Goal: Information Seeking & Learning: Find specific fact

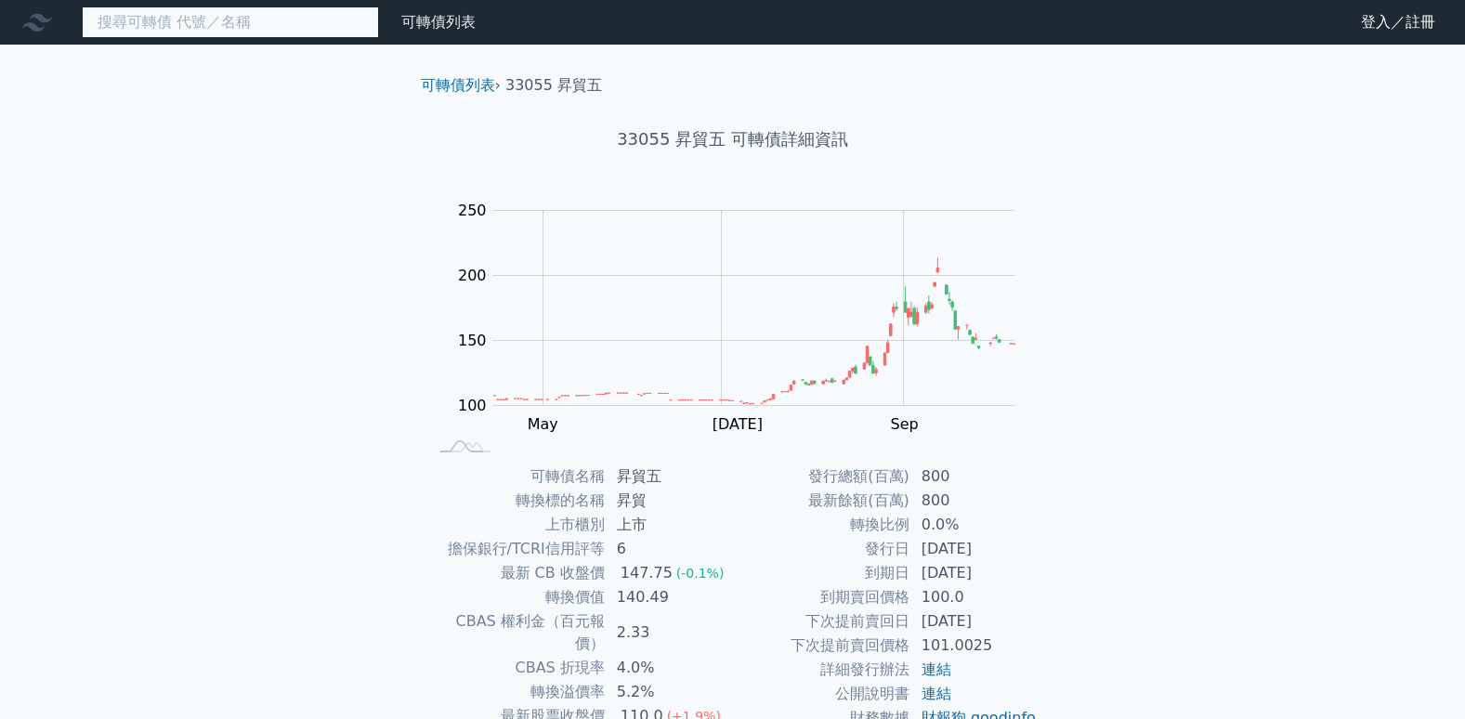
click at [162, 20] on input at bounding box center [230, 23] width 297 height 32
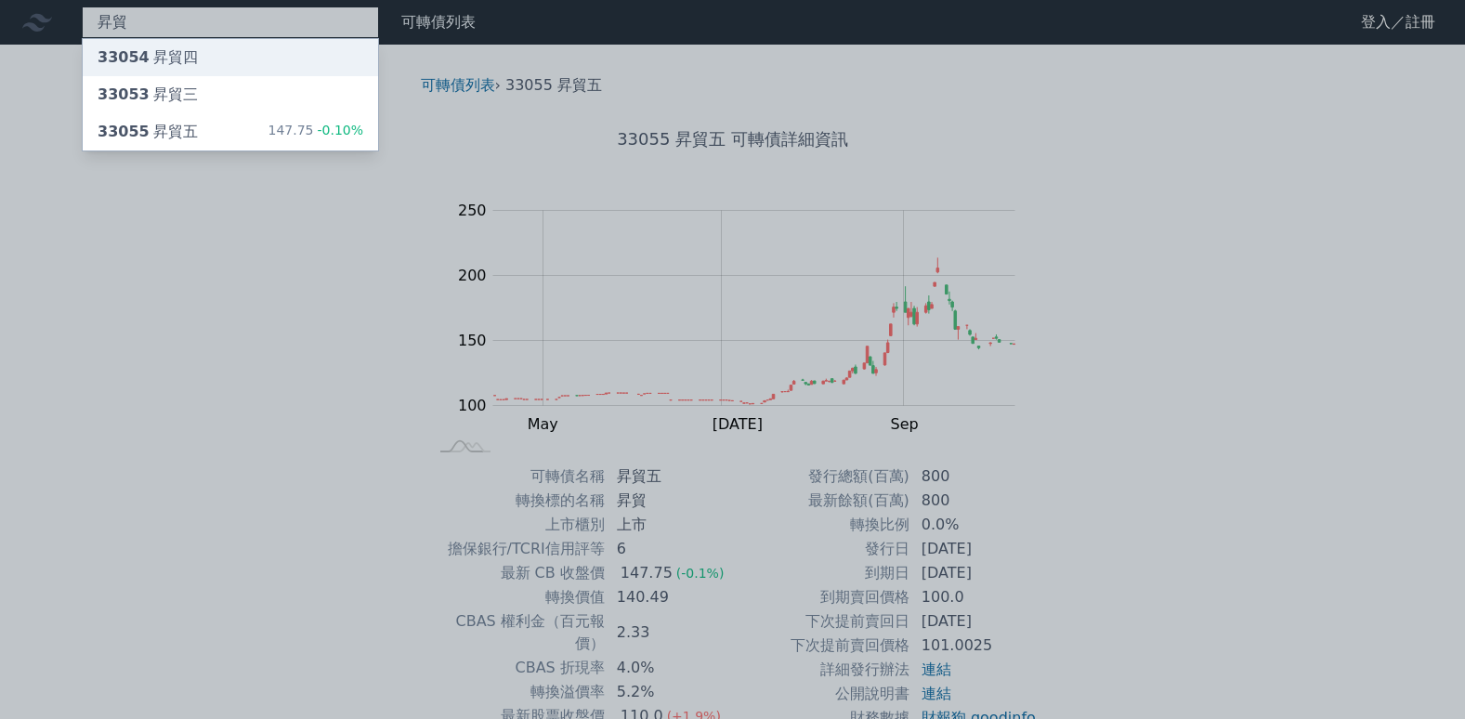
type input "昇貿"
click at [159, 53] on div "33054 昇貿四" at bounding box center [148, 57] width 100 height 22
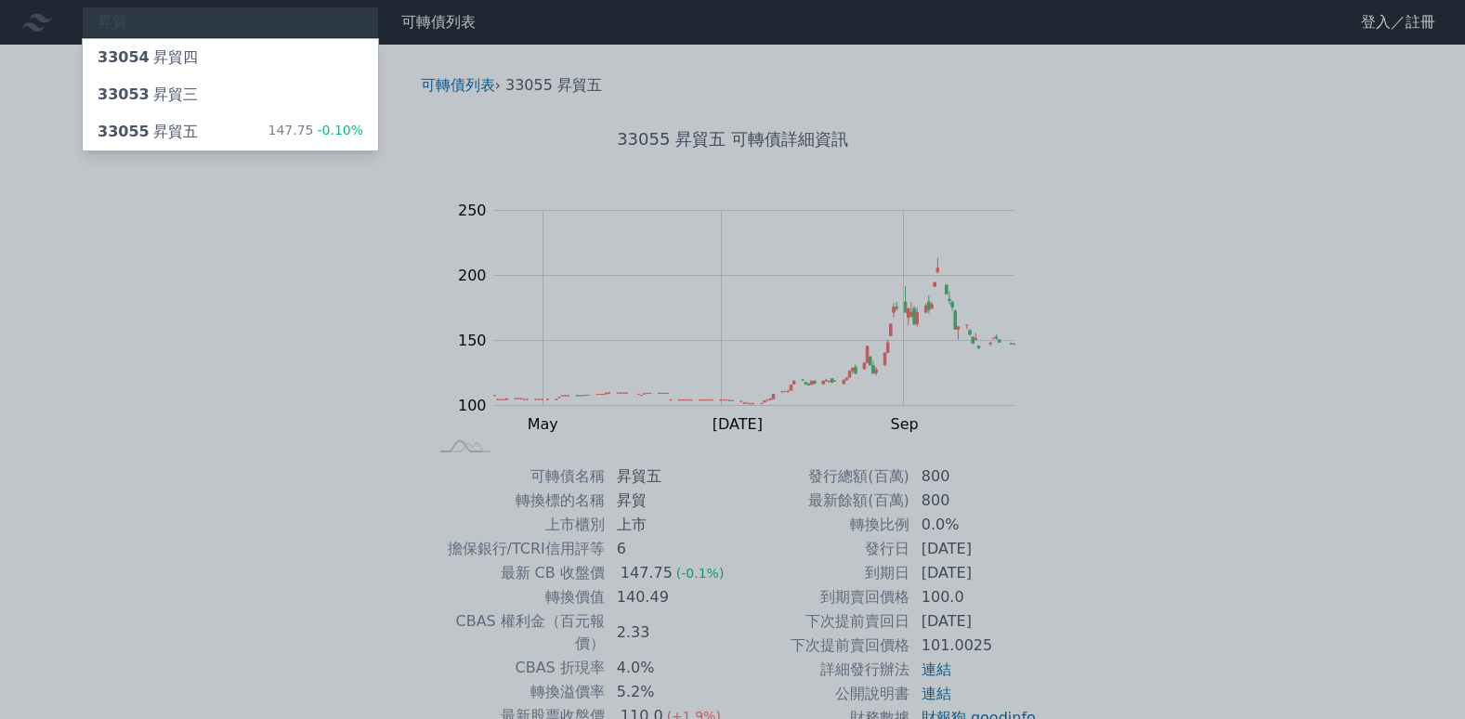
click at [188, 364] on div at bounding box center [732, 359] width 1465 height 719
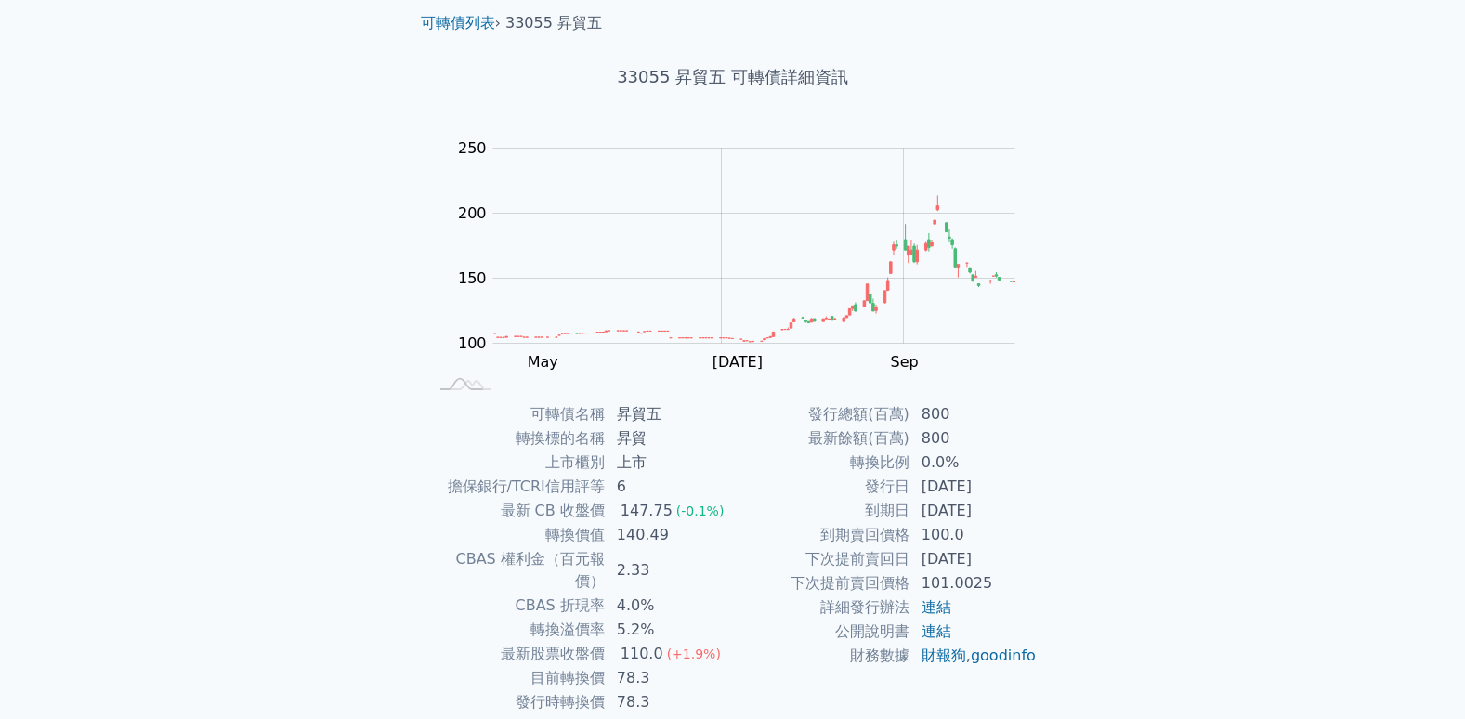
scroll to position [141, 0]
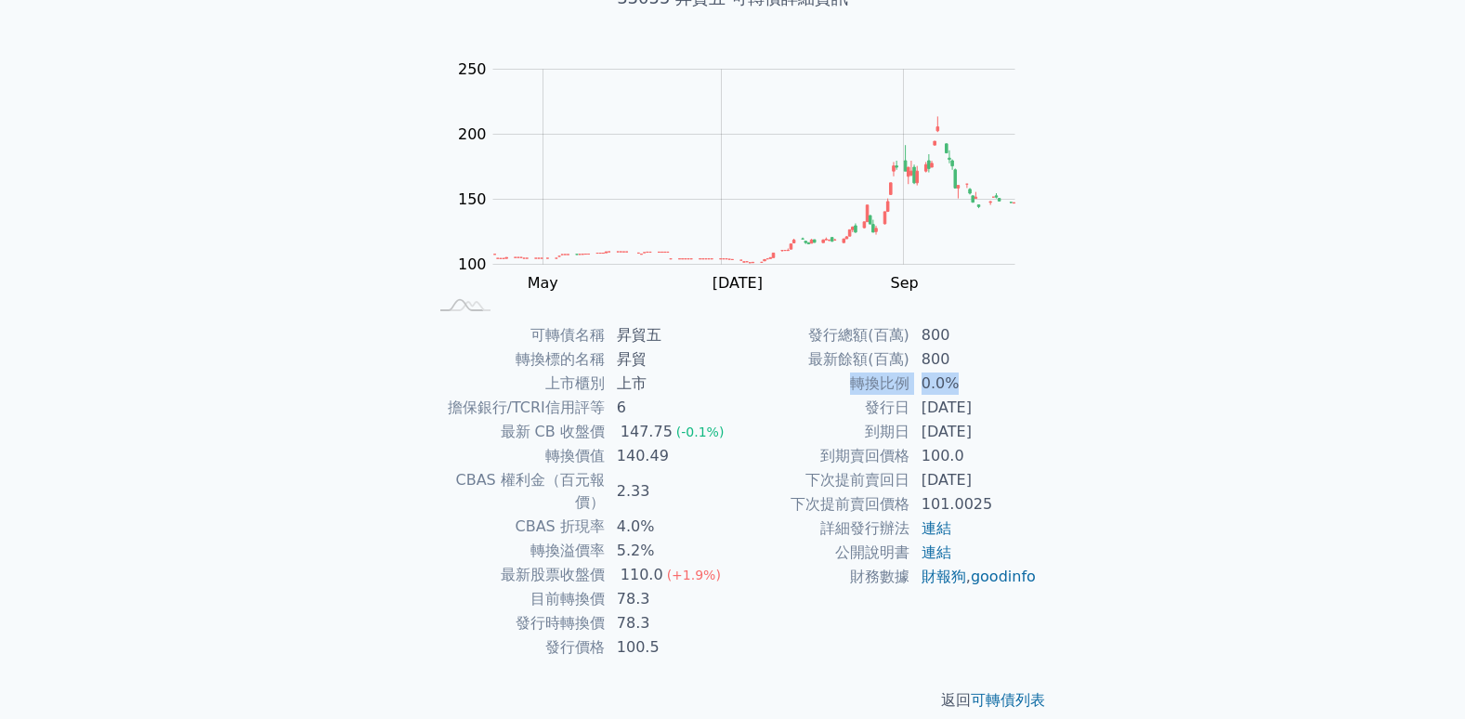
drag, startPoint x: 855, startPoint y: 380, endPoint x: 955, endPoint y: 386, distance: 100.5
click at [955, 386] on tr "轉換比例 0.0%" at bounding box center [885, 384] width 305 height 24
